Goal: Information Seeking & Learning: Find specific fact

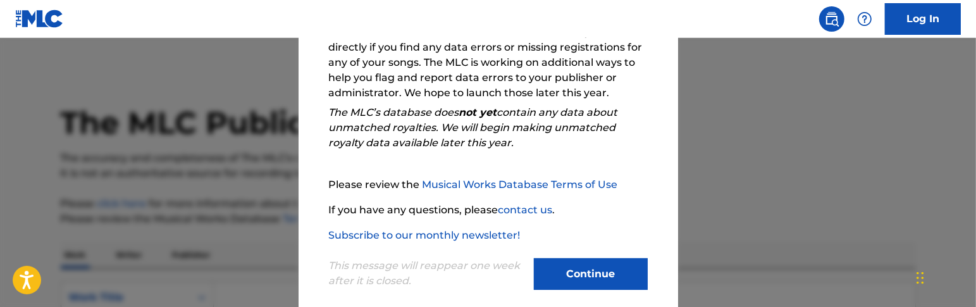
scroll to position [271, 0]
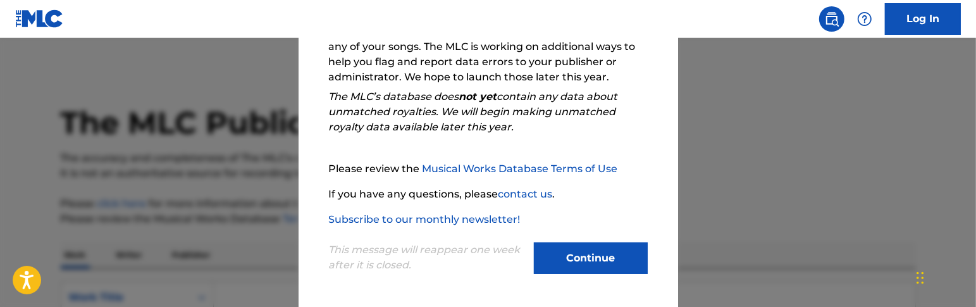
click at [578, 263] on button "Continue" at bounding box center [591, 258] width 114 height 32
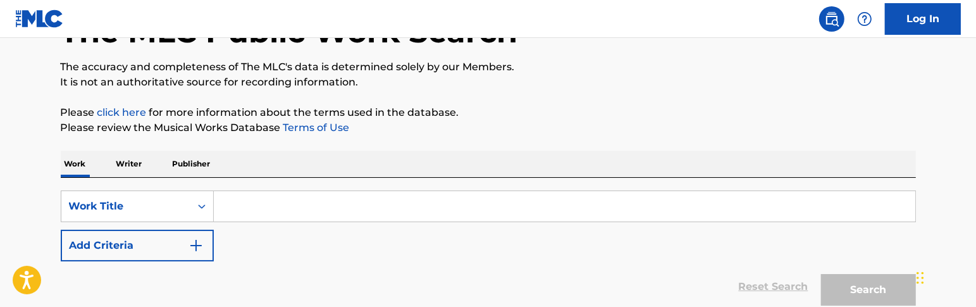
scroll to position [127, 0]
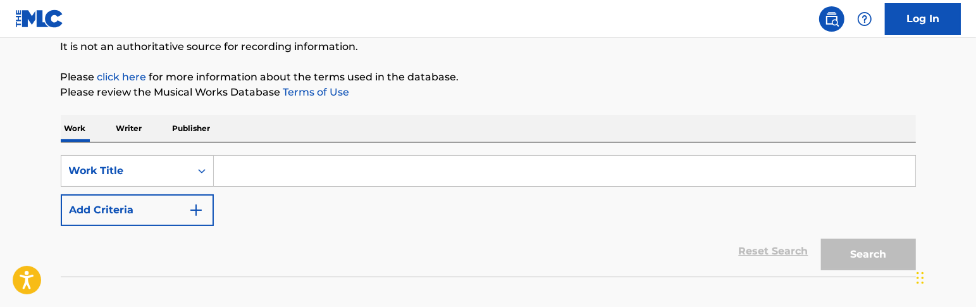
click at [369, 173] on input "Search Form" at bounding box center [564, 171] width 701 height 30
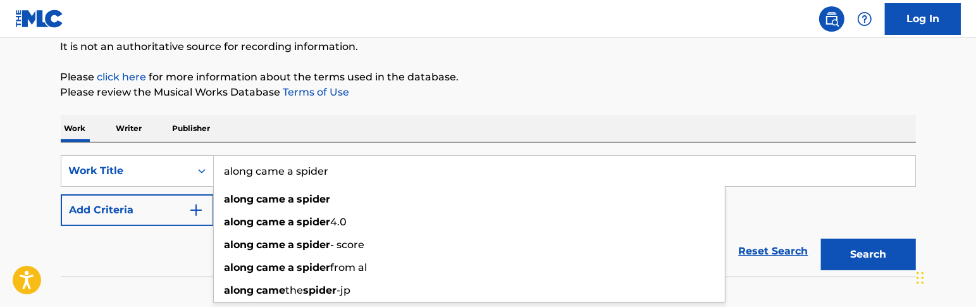
type input "along came a spider"
click at [195, 216] on img "Search Form" at bounding box center [195, 209] width 15 height 15
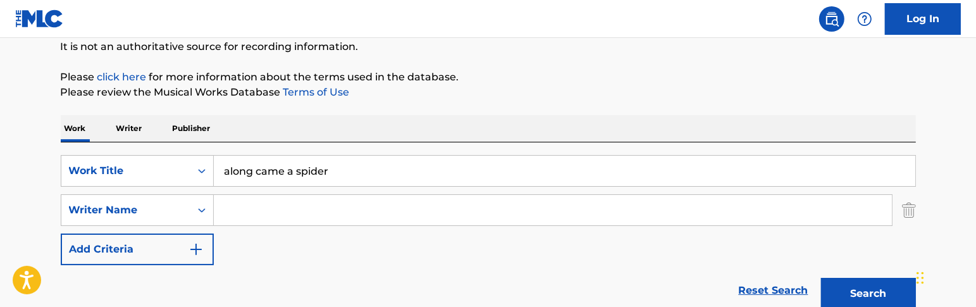
click at [238, 214] on input "Search Form" at bounding box center [553, 210] width 678 height 30
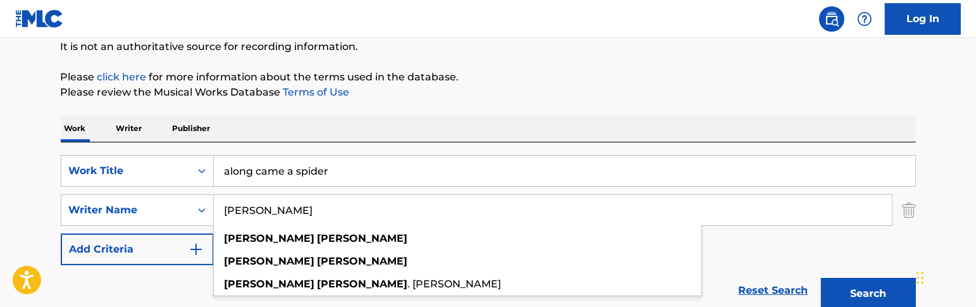
type input "[PERSON_NAME]"
click at [821, 278] on button "Search" at bounding box center [868, 294] width 95 height 32
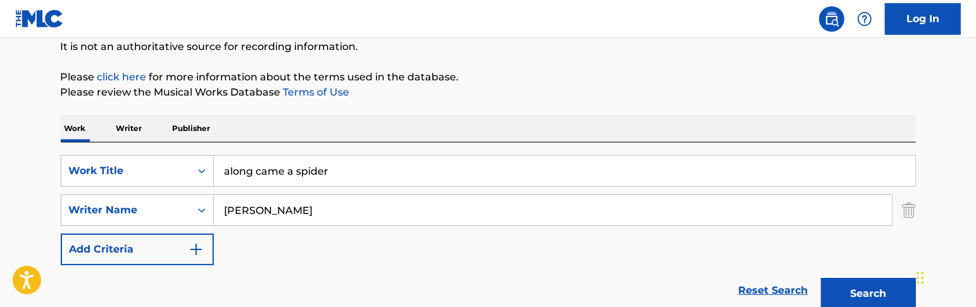
click at [836, 287] on button "Search" at bounding box center [868, 294] width 95 height 32
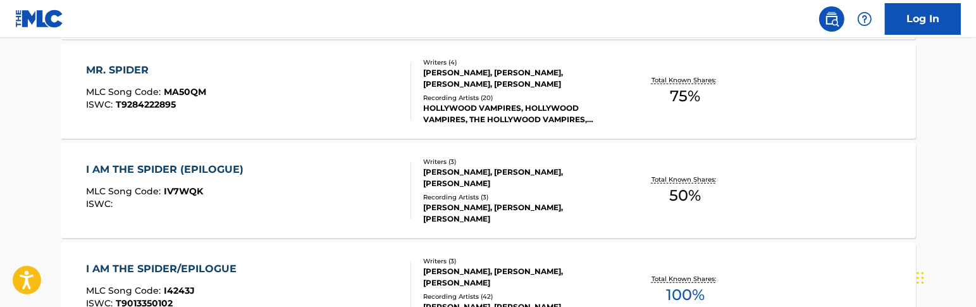
scroll to position [633, 0]
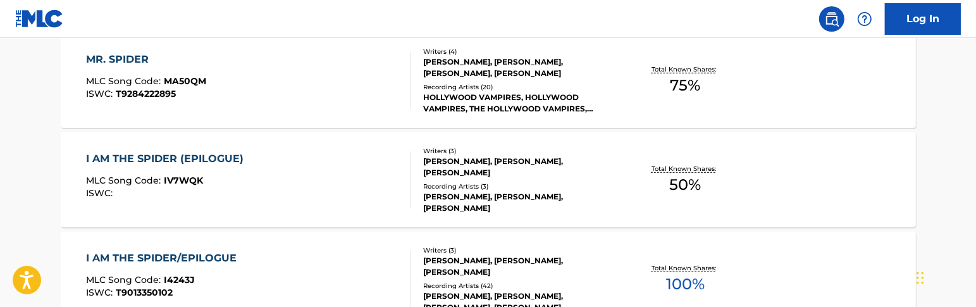
click at [516, 162] on div "[PERSON_NAME], [PERSON_NAME], [PERSON_NAME]" at bounding box center [518, 167] width 191 height 23
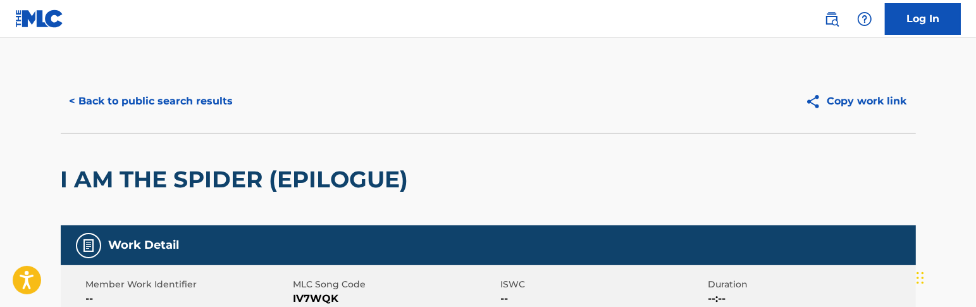
click at [128, 102] on button "< Back to public search results" at bounding box center [152, 101] width 182 height 32
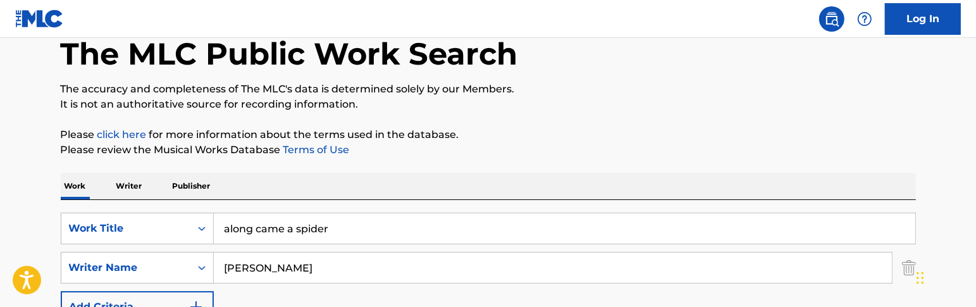
scroll to position [190, 0]
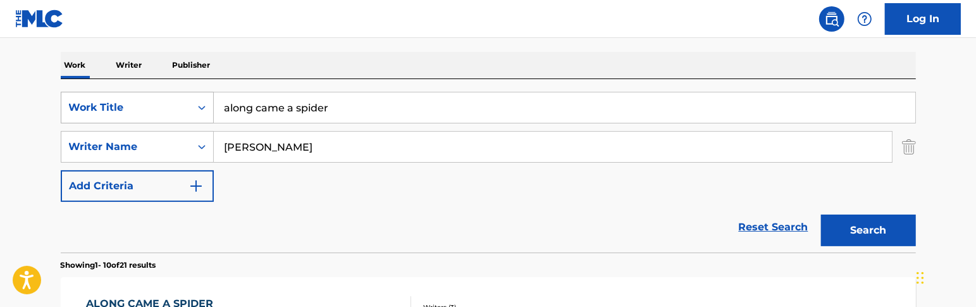
drag, startPoint x: 345, startPoint y: 111, endPoint x: 81, endPoint y: 108, distance: 264.4
click at [82, 109] on div "SearchWithCriteriad6ef3521-6e3c-4d20-a56f-193f0f678891 Work Title along came a …" at bounding box center [488, 108] width 855 height 32
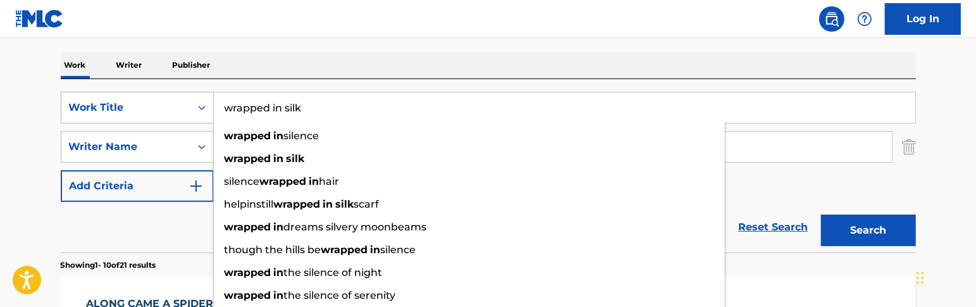
type input "wrapped in silk"
click at [821, 214] on button "Search" at bounding box center [868, 230] width 95 height 32
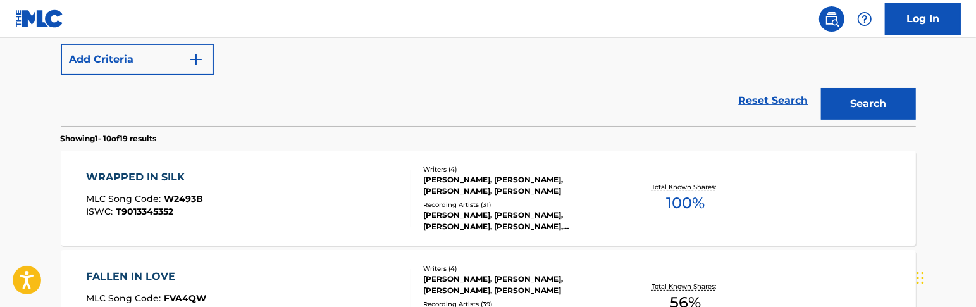
scroll to position [380, 0]
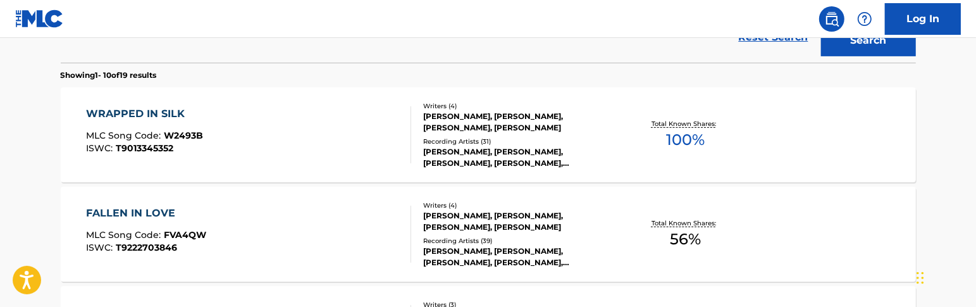
click at [740, 135] on div "Total Known Shares: 100 %" at bounding box center [685, 135] width 142 height 39
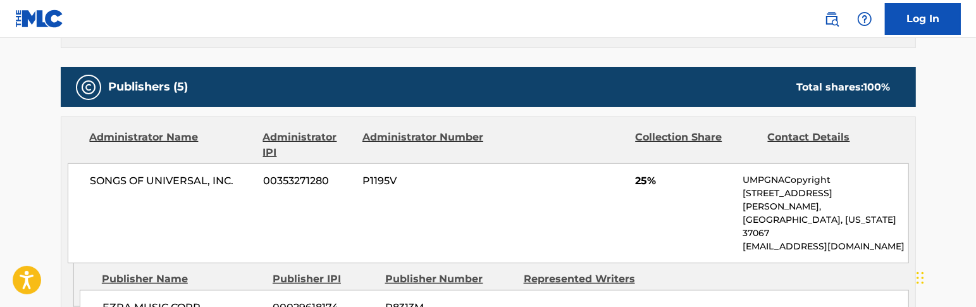
scroll to position [633, 0]
